Goal: Task Accomplishment & Management: Manage account settings

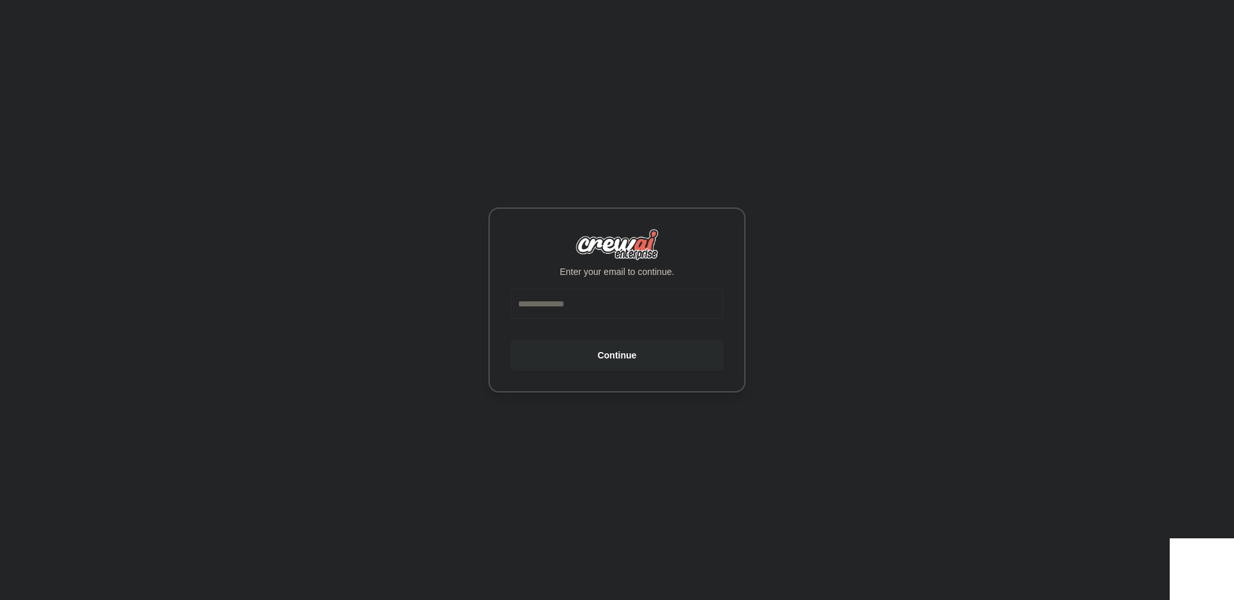
click at [581, 312] on input "email" at bounding box center [616, 303] width 213 height 31
type input "**********"
click at [510, 340] on button "Continue" at bounding box center [616, 355] width 213 height 31
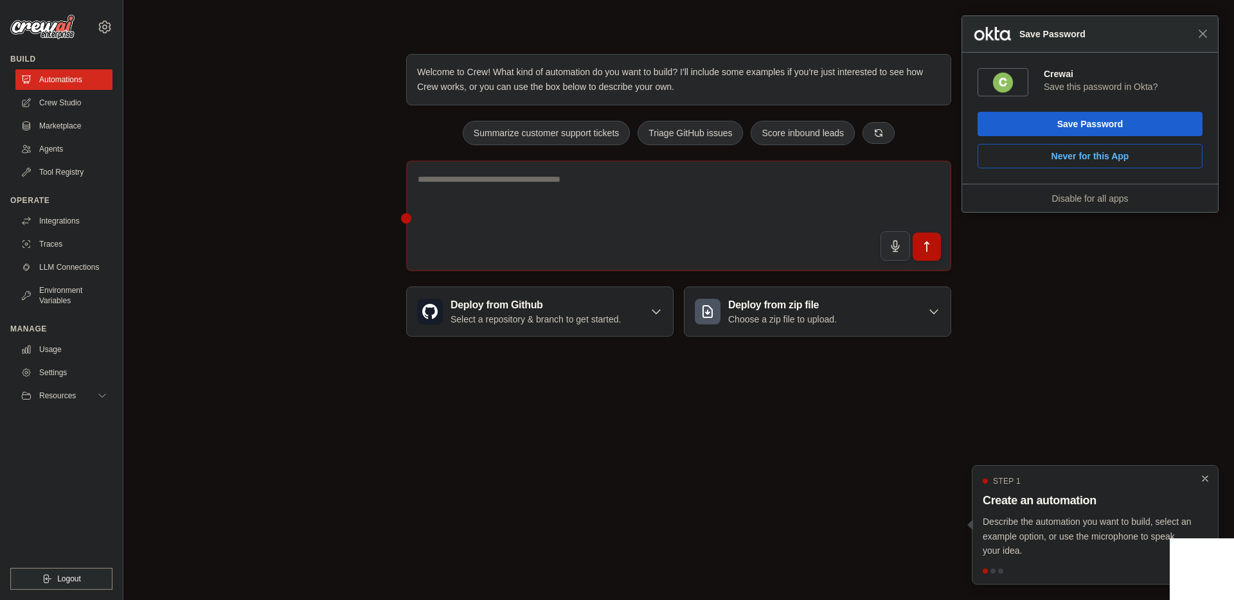
click at [1207, 32] on div "Close Save Password" at bounding box center [1090, 34] width 256 height 37
click at [1203, 32] on span "Close" at bounding box center [1203, 34] width 10 height 10
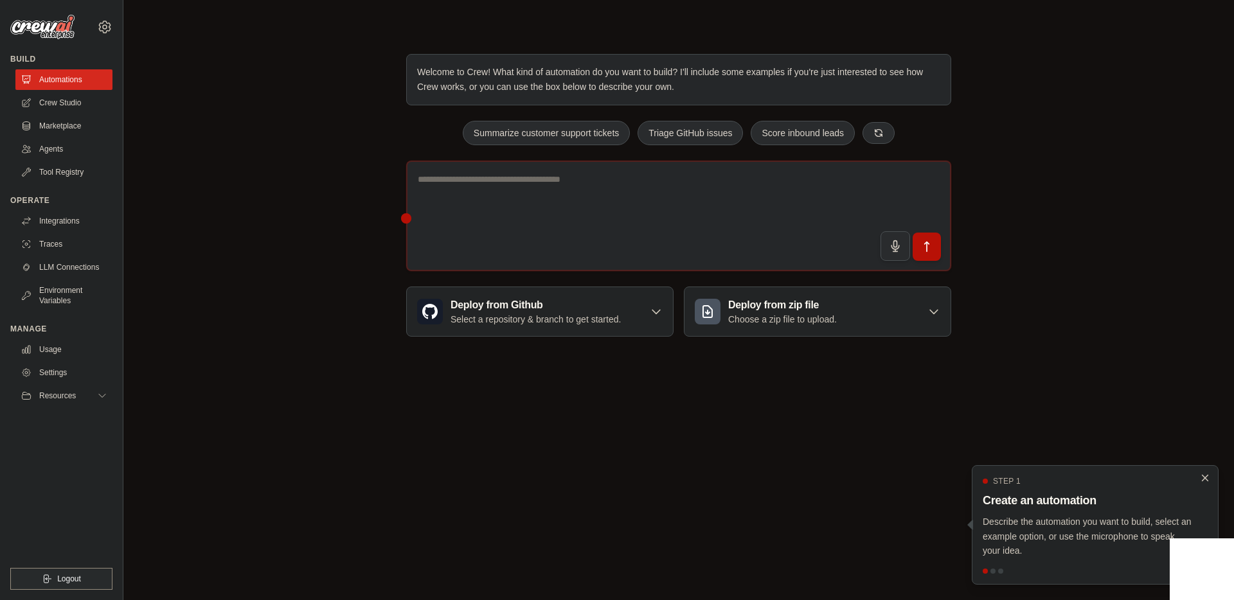
click at [1204, 479] on icon "Close walkthrough" at bounding box center [1205, 478] width 12 height 12
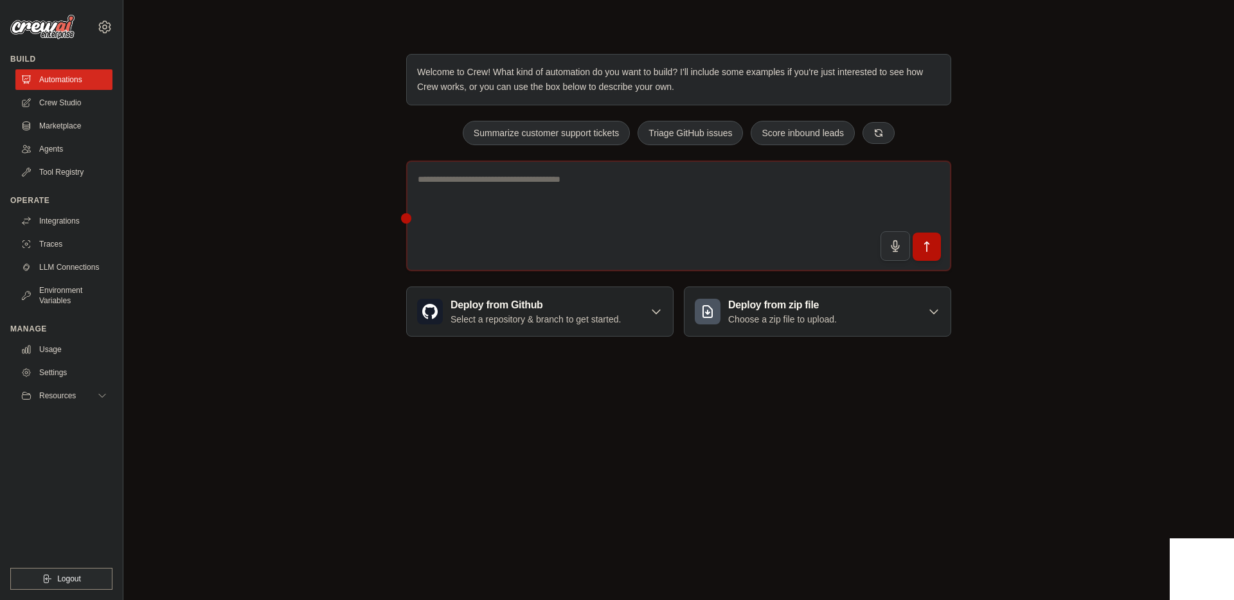
click at [240, 148] on div "Welcome to Crew! What kind of automation do you want to build? I'll include som…" at bounding box center [678, 195] width 1069 height 324
click at [210, 113] on div "Welcome to Crew! What kind of automation do you want to build? I'll include som…" at bounding box center [678, 195] width 1069 height 324
click at [218, 116] on div "Welcome to Crew! What kind of automation do you want to build? I'll include som…" at bounding box center [678, 195] width 1069 height 324
click at [231, 116] on div "Welcome to Crew! What kind of automation do you want to build? I'll include som…" at bounding box center [678, 195] width 1069 height 324
click at [69, 100] on link "Crew Studio" at bounding box center [65, 103] width 97 height 21
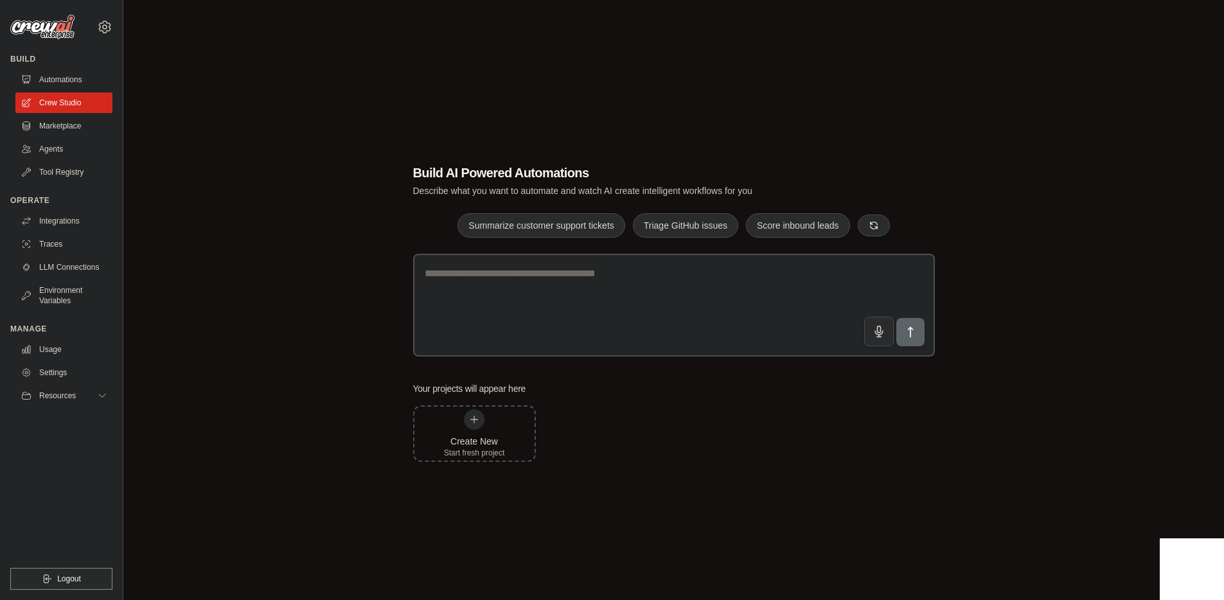
click at [270, 290] on div "Build AI Powered Automations Describe what you want to automate and watch AI cr…" at bounding box center [673, 313] width 1059 height 600
click at [62, 368] on link "Settings" at bounding box center [65, 372] width 97 height 21
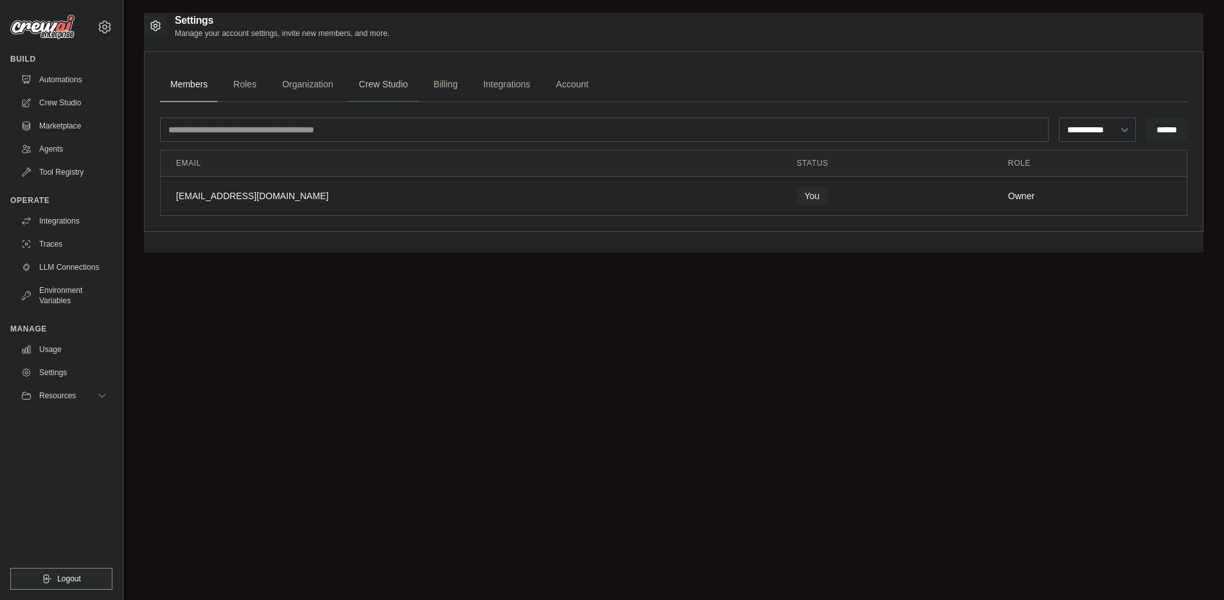
click at [379, 83] on link "Crew Studio" at bounding box center [383, 84] width 69 height 35
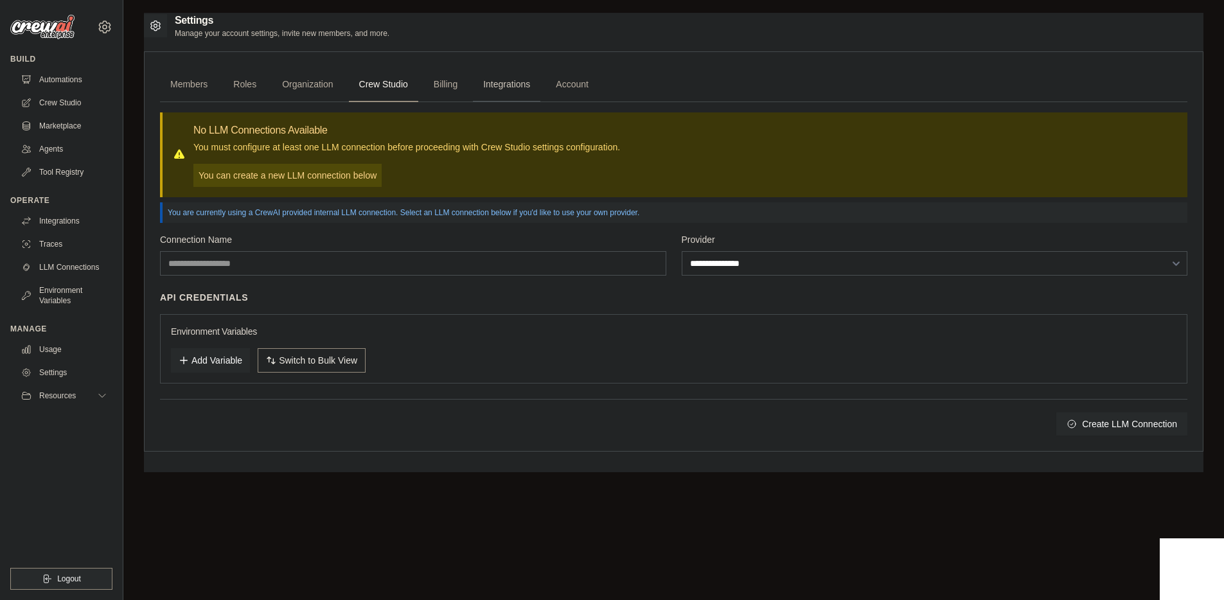
click at [496, 73] on link "Integrations" at bounding box center [506, 84] width 67 height 35
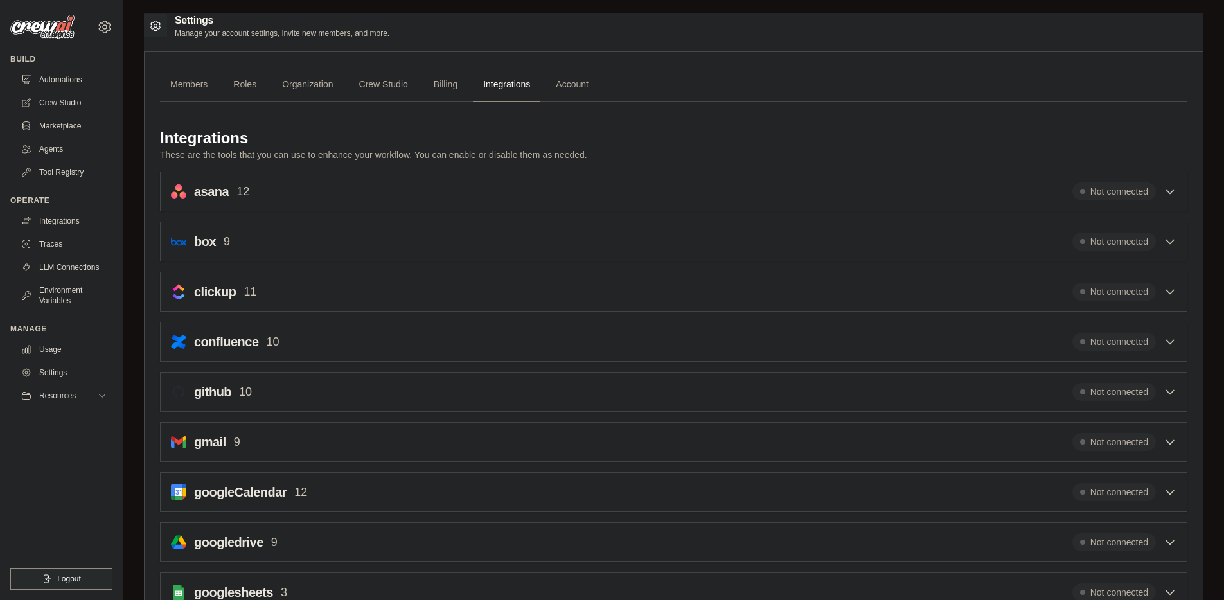
click at [41, 17] on img at bounding box center [42, 27] width 64 height 24
